Goal: Task Accomplishment & Management: Use online tool/utility

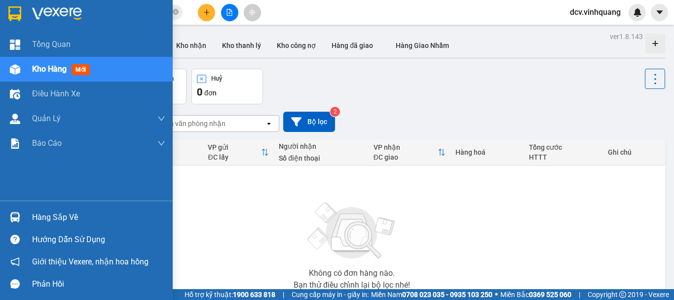
click at [45, 215] on div "Hàng sắp về" at bounding box center [98, 217] width 133 height 15
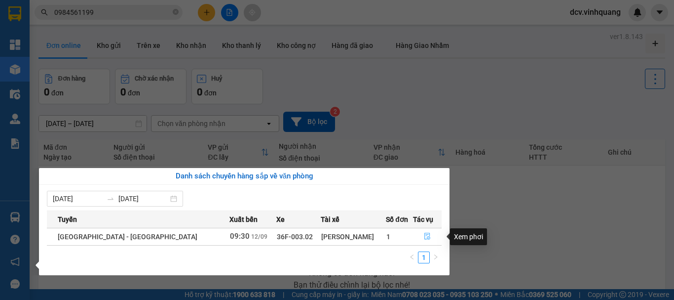
click at [424, 235] on icon "file-done" at bounding box center [427, 235] width 7 height 7
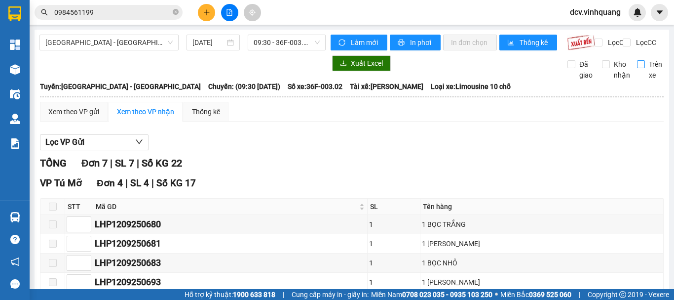
click at [645, 72] on span "Trên xe" at bounding box center [655, 70] width 21 height 22
click at [639, 68] on input "Trên xe" at bounding box center [641, 64] width 8 height 8
checkbox input "true"
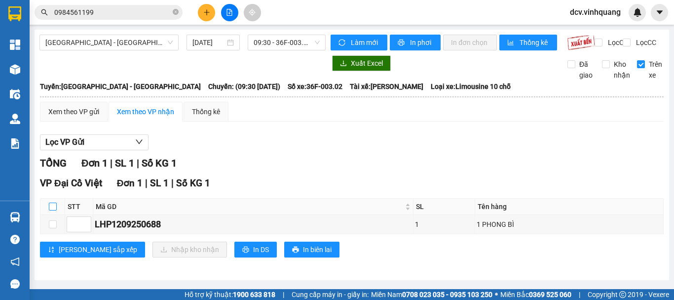
click at [51, 210] on input "checkbox" at bounding box center [53, 206] width 8 height 8
checkbox input "true"
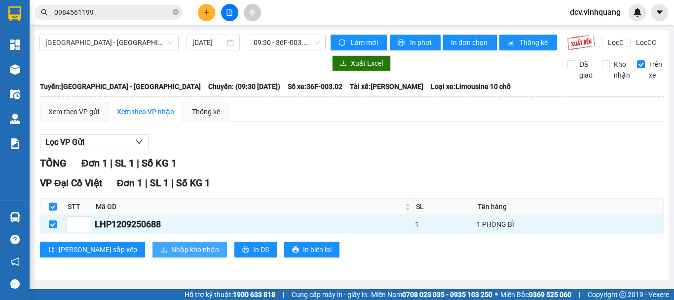
click at [171, 255] on span "Nhập kho nhận" at bounding box center [195, 249] width 48 height 11
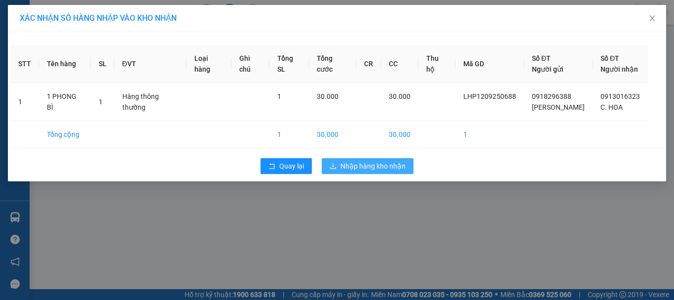
click at [395, 163] on span "Nhập hàng kho nhận" at bounding box center [373, 165] width 65 height 11
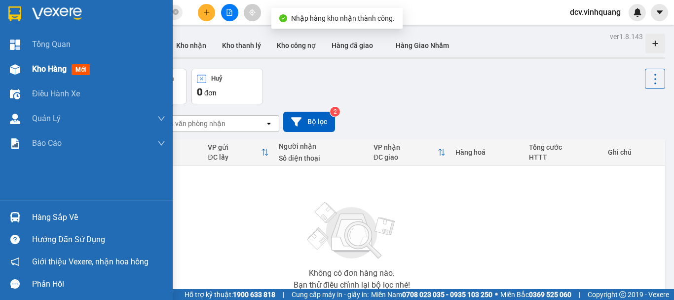
click at [54, 79] on div "Kho hàng mới" at bounding box center [98, 69] width 133 height 25
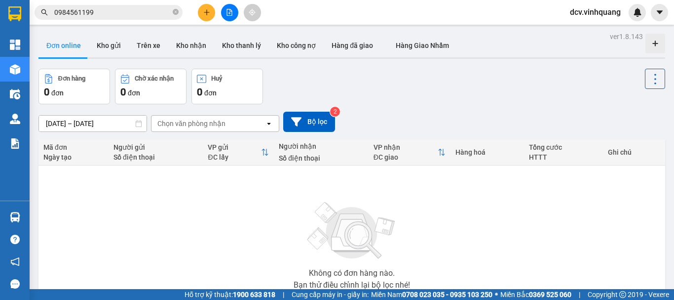
click at [351, 182] on div "Không có đơn hàng nào. Bạn thử điều chỉnh lại bộ lọc nhé!" at bounding box center [351, 242] width 617 height 148
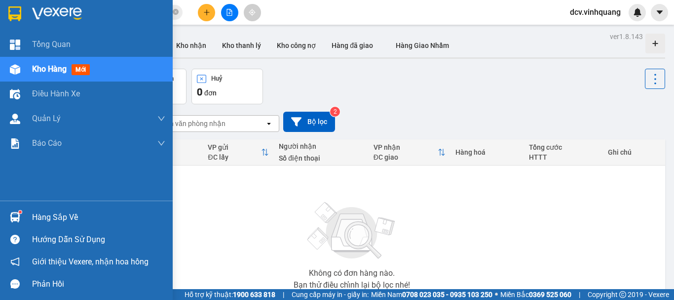
click at [10, 216] on img at bounding box center [15, 217] width 10 height 10
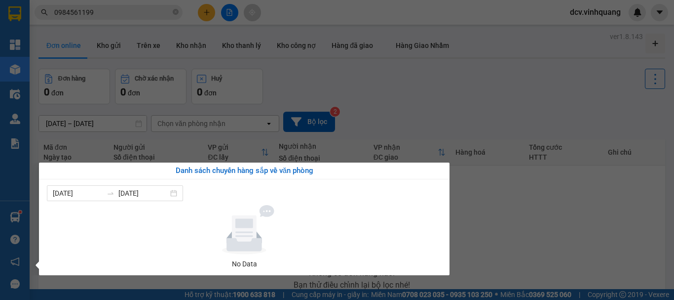
click at [19, 217] on div "Tổng Quan Kho hàng mới Điều hành xe Quản [PERSON_NAME] lý đơn gửi tiền Quản lý …" at bounding box center [15, 150] width 30 height 300
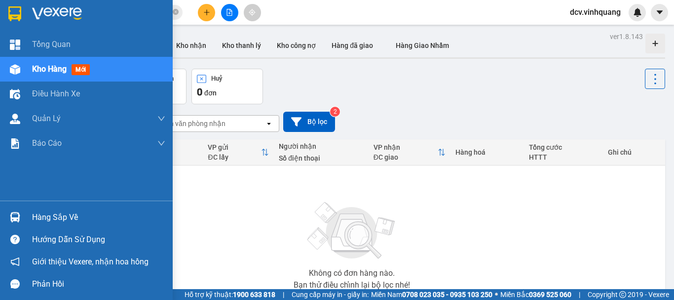
click at [19, 217] on img at bounding box center [15, 217] width 10 height 10
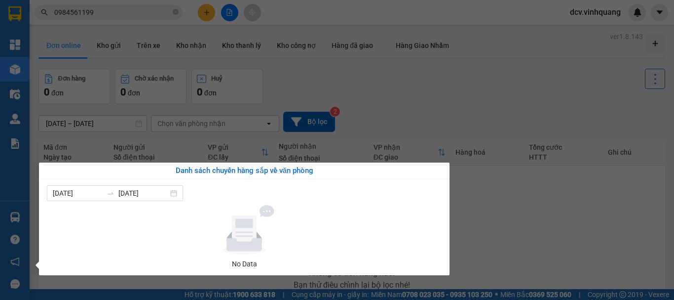
click at [496, 194] on section "Kết quả tìm kiếm ( 2 ) Bộ lọc Mã ĐH Trạng thái Món hàng Thu hộ Tổng cước Chưa c…" at bounding box center [337, 150] width 674 height 300
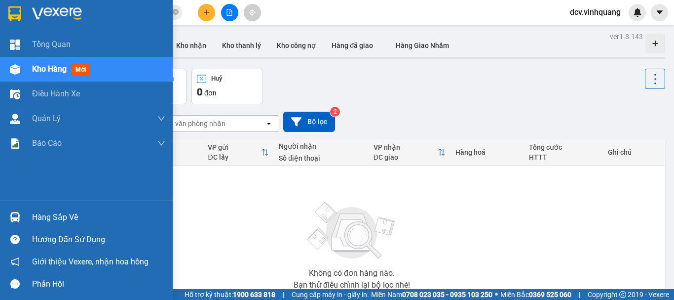
click at [57, 218] on div "Hàng sắp về" at bounding box center [98, 217] width 133 height 15
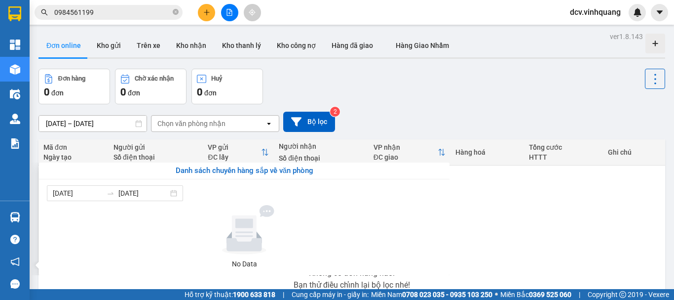
click at [508, 218] on section "Kết quả tìm kiếm ( 2 ) Bộ lọc Mã ĐH Trạng thái Món hàng Thu hộ Tổng cước Chưa c…" at bounding box center [337, 150] width 674 height 300
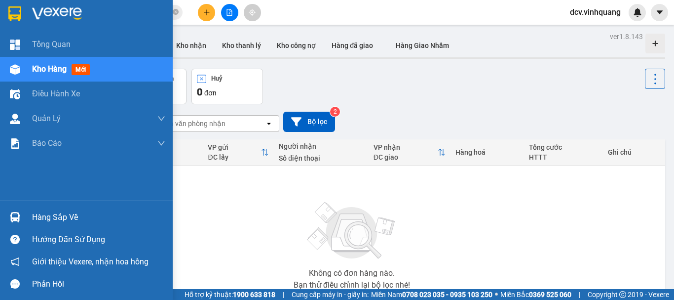
click at [64, 217] on div "Hàng sắp về" at bounding box center [98, 217] width 133 height 15
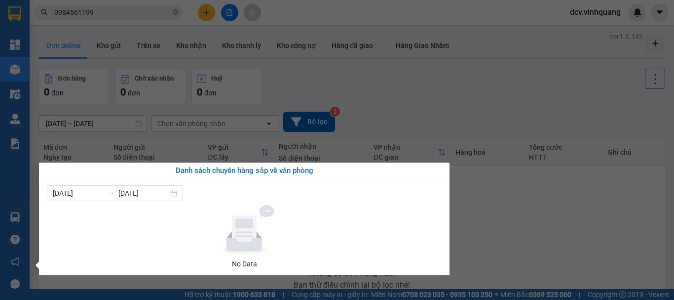
click at [513, 239] on section "Kết quả tìm kiếm ( 2 ) Bộ lọc Mã ĐH Trạng thái Món hàng Thu hộ Tổng cước Chưa c…" at bounding box center [337, 150] width 674 height 300
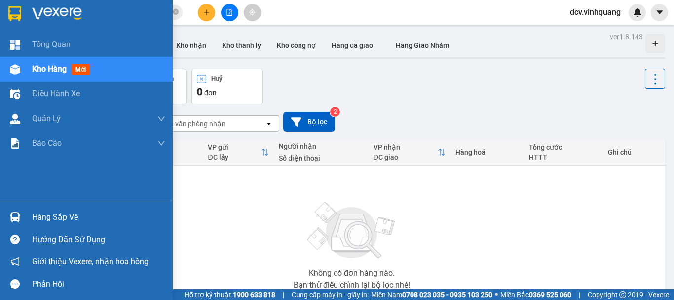
click at [56, 215] on div "Hàng sắp về" at bounding box center [98, 217] width 133 height 15
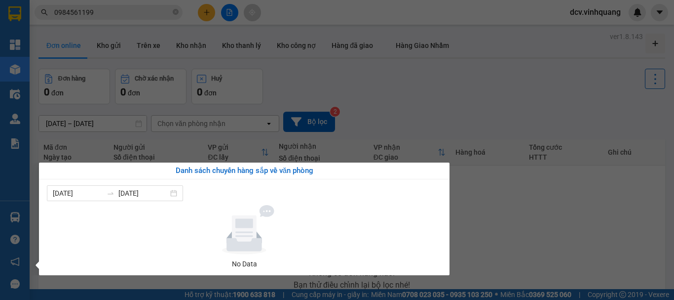
click at [9, 215] on div "Tổng Quan Kho hàng mới Điều hành xe Quản [PERSON_NAME] lý đơn gửi tiền Quản lý …" at bounding box center [15, 150] width 30 height 300
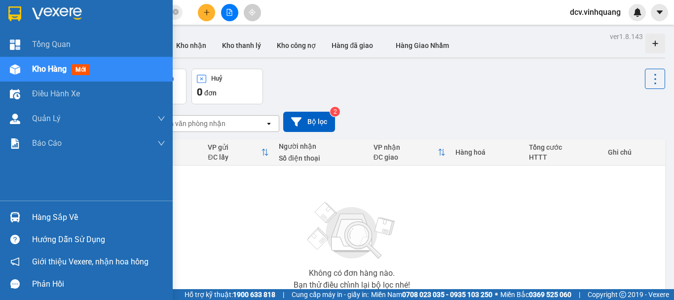
click at [71, 215] on div "Hàng sắp về" at bounding box center [98, 217] width 133 height 15
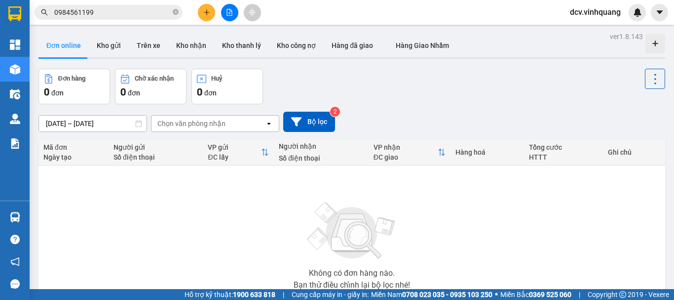
click at [467, 91] on section "Kết quả tìm kiếm ( 2 ) Bộ lọc Mã ĐH Trạng thái Món hàng Thu hộ Tổng cước Chưa c…" at bounding box center [337, 150] width 674 height 300
